Goal: Task Accomplishment & Management: Use online tool/utility

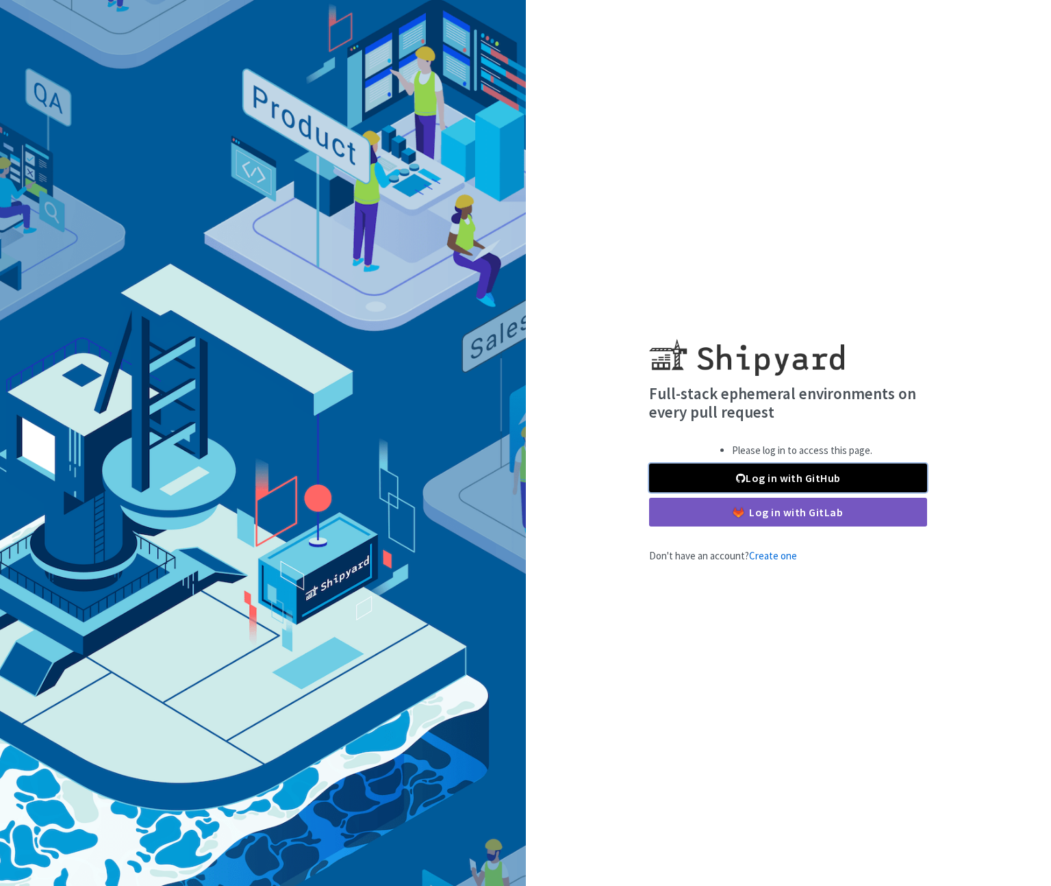
click at [799, 481] on link "Log in with GitHub" at bounding box center [788, 478] width 278 height 29
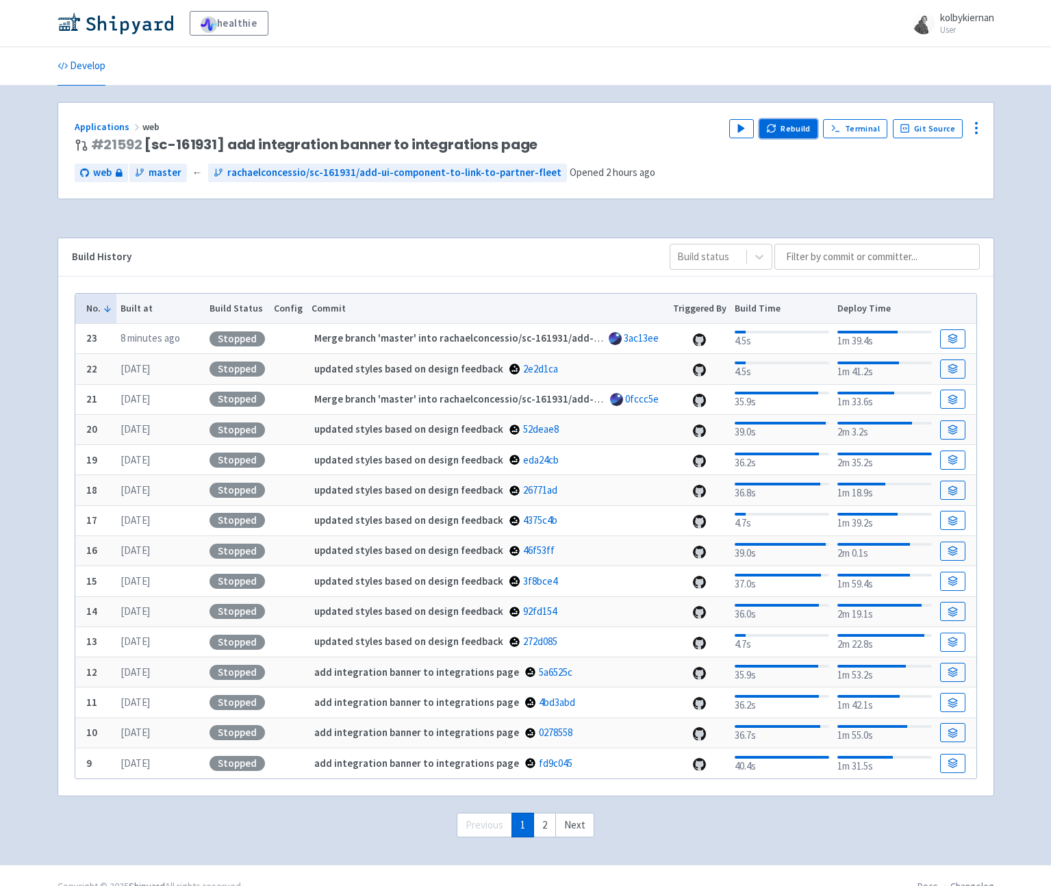
click at [794, 130] on button "Rebuild" at bounding box center [788, 128] width 59 height 19
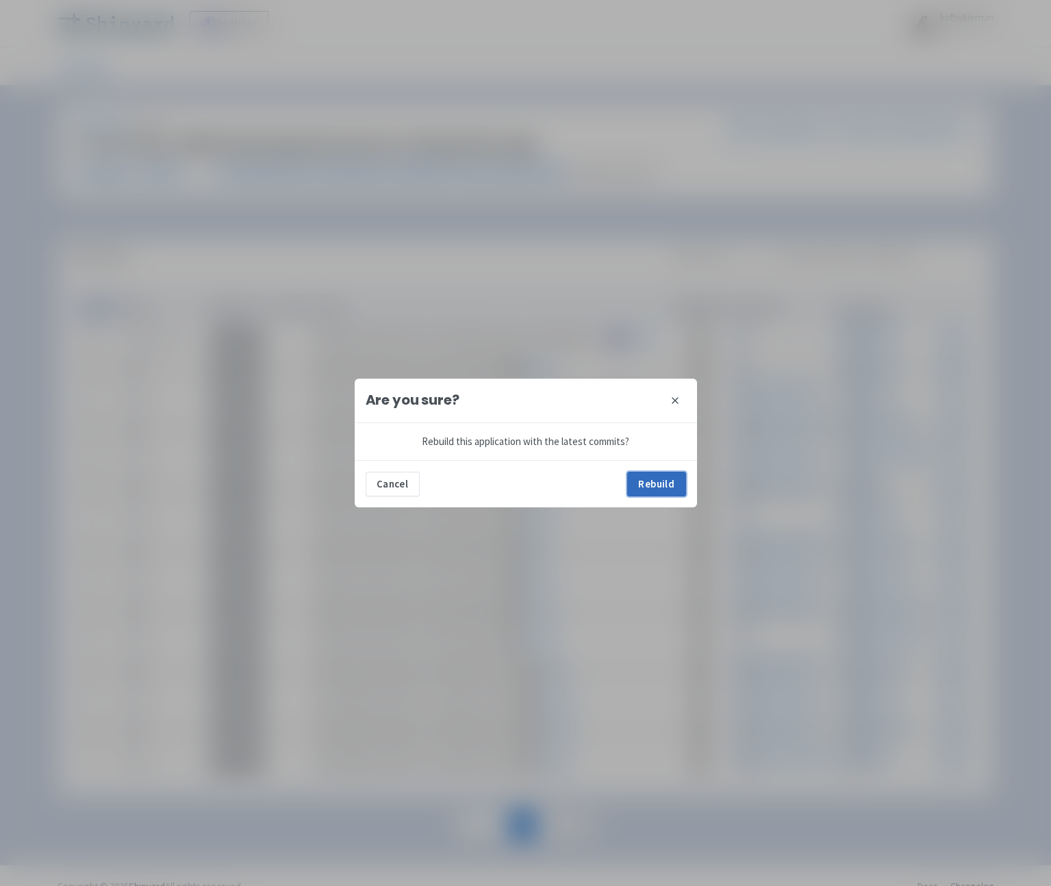
click at [650, 485] on button "Rebuild" at bounding box center [656, 484] width 59 height 25
